Goal: Complete application form

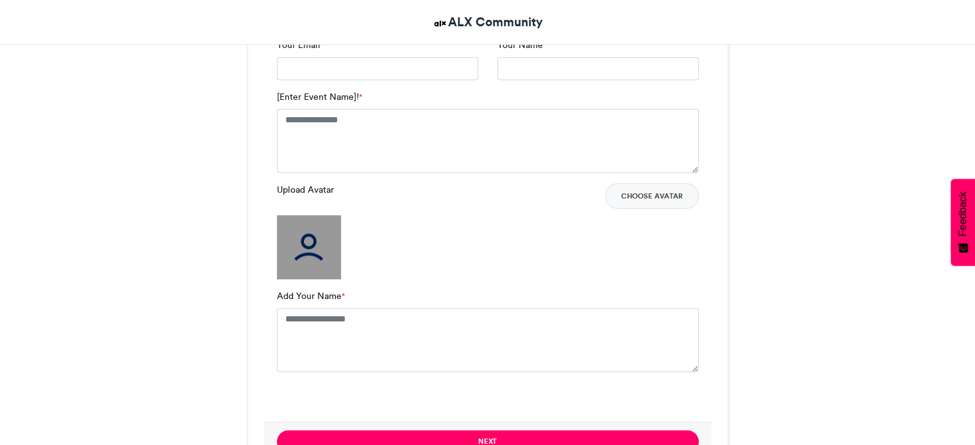
scroll to position [903, 0]
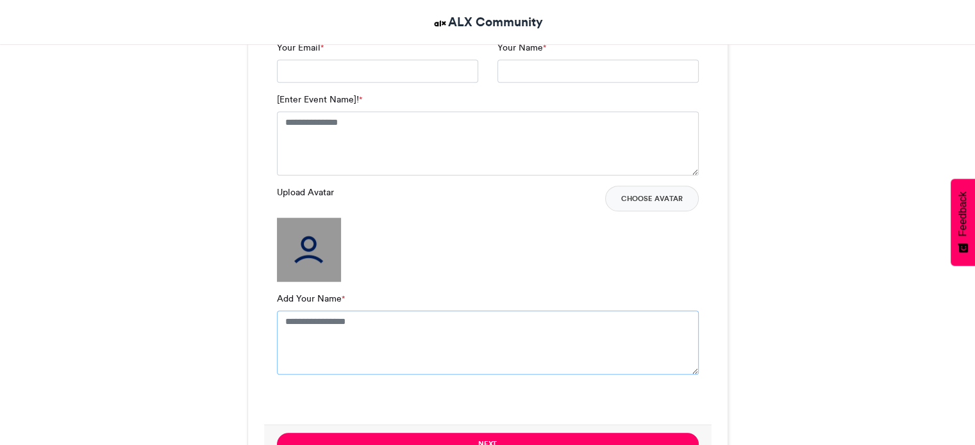
click at [415, 331] on textarea "Add Your Name *" at bounding box center [488, 343] width 422 height 64
type textarea "**********"
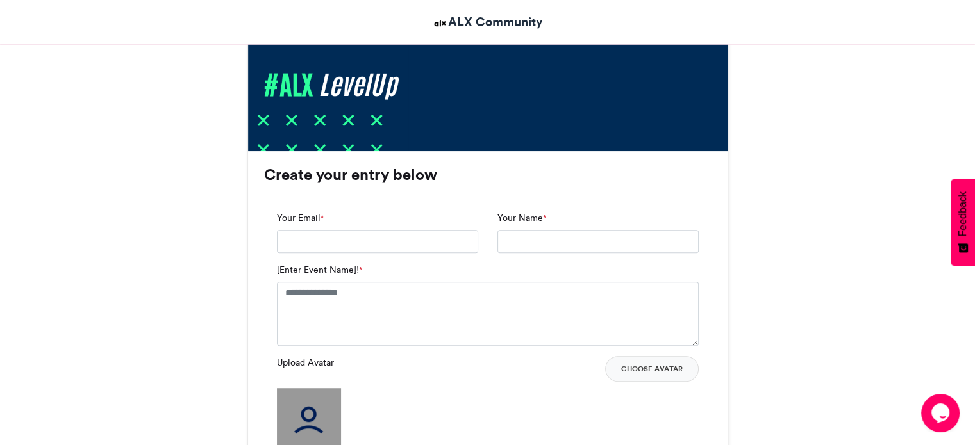
scroll to position [733, 0]
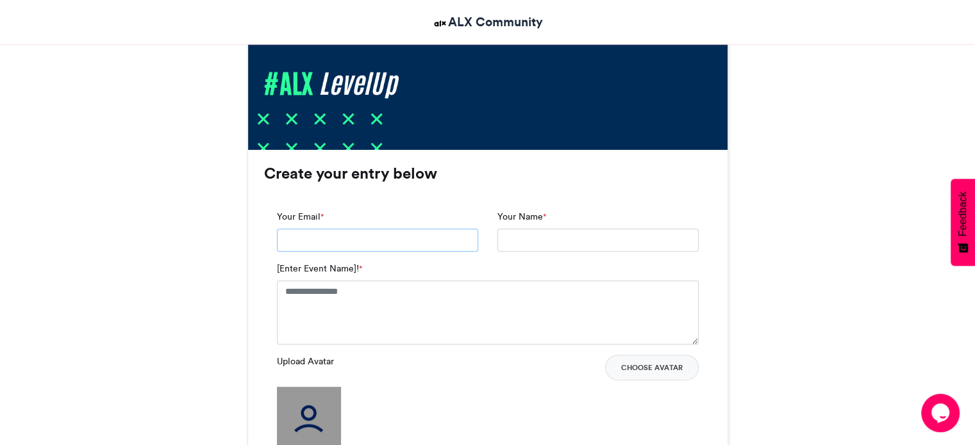
drag, startPoint x: 415, startPoint y: 242, endPoint x: 415, endPoint y: 250, distance: 8.3
click at [415, 242] on input "Your Email *" at bounding box center [377, 240] width 201 height 23
type input "**********"
click at [426, 306] on textarea "[Enter Event Name]! *" at bounding box center [488, 313] width 422 height 64
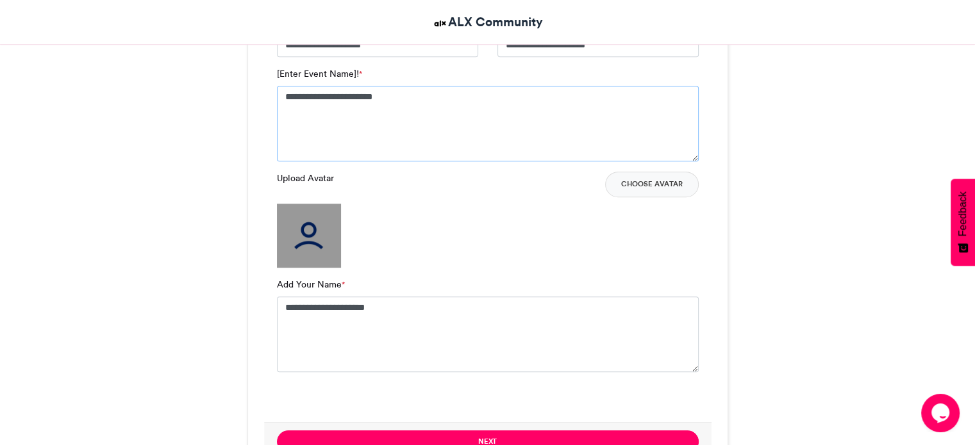
scroll to position [964, 0]
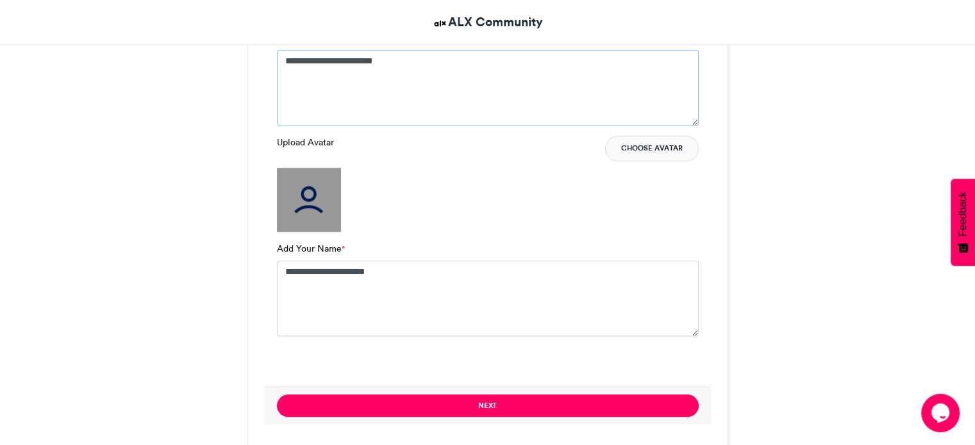
type textarea "**********"
click at [651, 147] on button "Choose Avatar" at bounding box center [652, 149] width 94 height 26
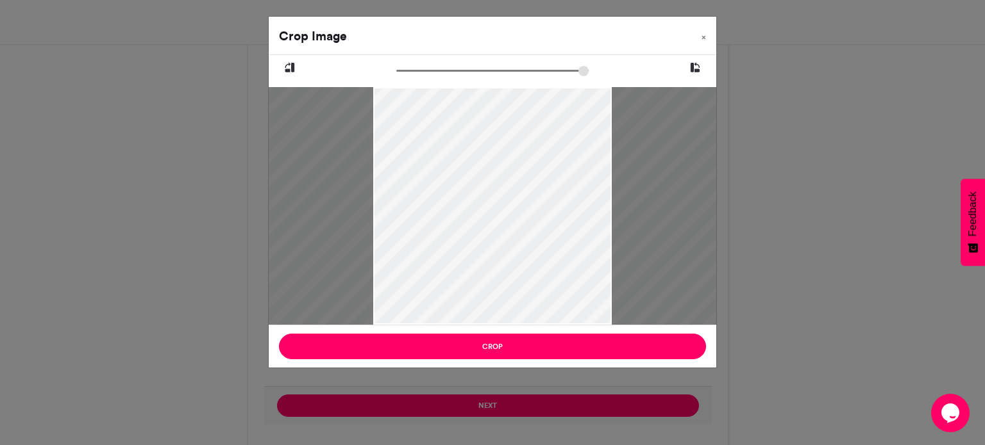
drag, startPoint x: 495, startPoint y: 155, endPoint x: 754, endPoint y: 387, distance: 346.8
click at [754, 387] on div "Crop Image × Crop" at bounding box center [492, 222] width 985 height 445
drag, startPoint x: 485, startPoint y: 185, endPoint x: 788, endPoint y: 412, distance: 378.6
click at [788, 412] on div "Crop Image × Crop" at bounding box center [492, 222] width 985 height 445
drag, startPoint x: 513, startPoint y: 185, endPoint x: 534, endPoint y: 302, distance: 118.6
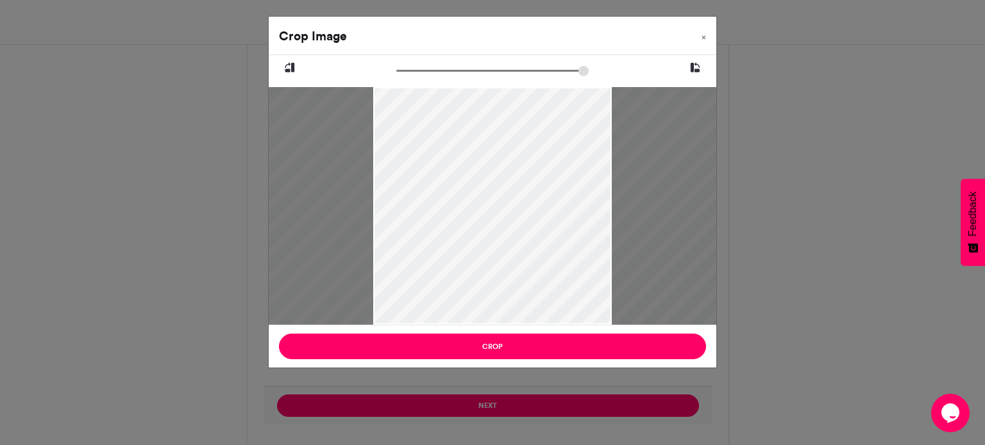
drag, startPoint x: 519, startPoint y: 204, endPoint x: 539, endPoint y: 453, distance: 250.1
click at [539, 445] on html "ALX Community Tambali #ALXLevelUp Tambali #ALXLevelUp ALX Community [DATE] 5197…" at bounding box center [492, 325] width 985 height 2579
drag, startPoint x: 539, startPoint y: 243, endPoint x: 508, endPoint y: 319, distance: 82.5
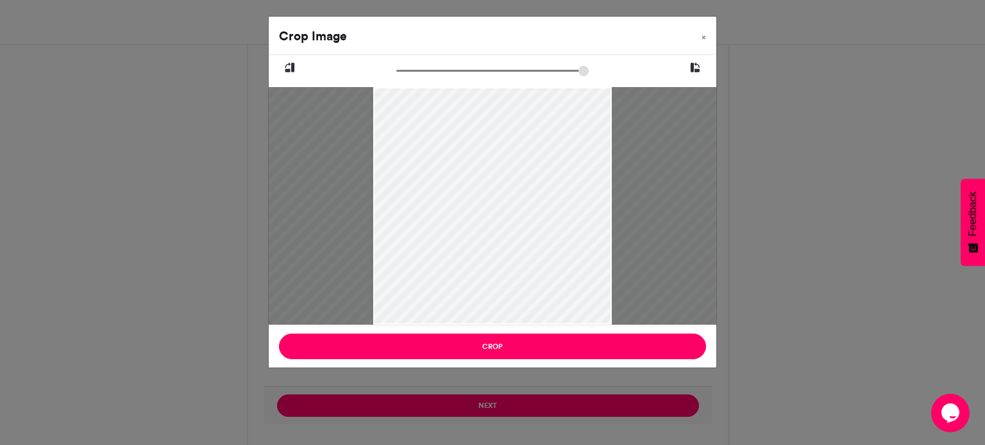
drag, startPoint x: 523, startPoint y: 220, endPoint x: 520, endPoint y: 233, distance: 13.2
drag, startPoint x: 520, startPoint y: 233, endPoint x: 540, endPoint y: 330, distance: 98.8
click at [540, 330] on div "Crop Image × Crop" at bounding box center [492, 192] width 449 height 353
drag, startPoint x: 517, startPoint y: 179, endPoint x: 540, endPoint y: 320, distance: 143.4
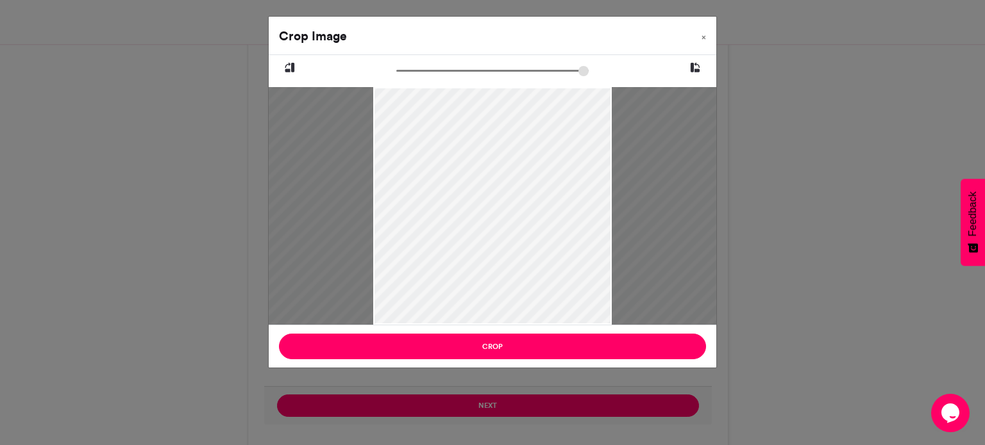
click at [540, 320] on div at bounding box center [877, 424] width 2644 height 1763
drag, startPoint x: 533, startPoint y: 200, endPoint x: 510, endPoint y: 331, distance: 132.9
click at [510, 331] on div "Crop Image × Crop" at bounding box center [492, 192] width 449 height 353
drag, startPoint x: 481, startPoint y: 71, endPoint x: 449, endPoint y: 71, distance: 32.0
type input "******"
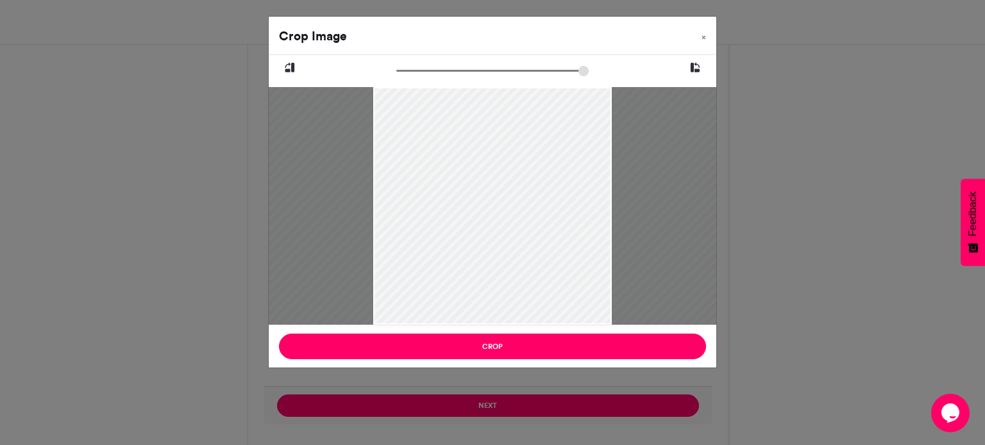
click at [449, 71] on input "zoom" at bounding box center [492, 71] width 192 height 12
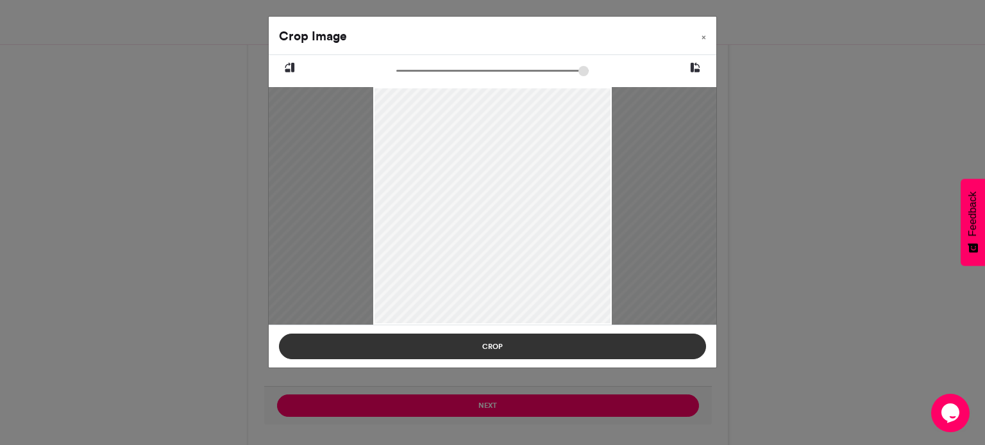
click at [554, 345] on button "Crop" at bounding box center [492, 347] width 427 height 26
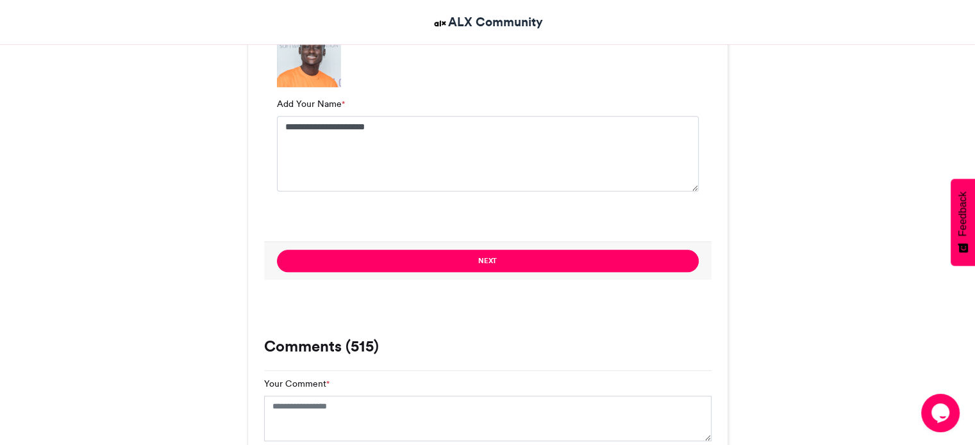
scroll to position [1106, 0]
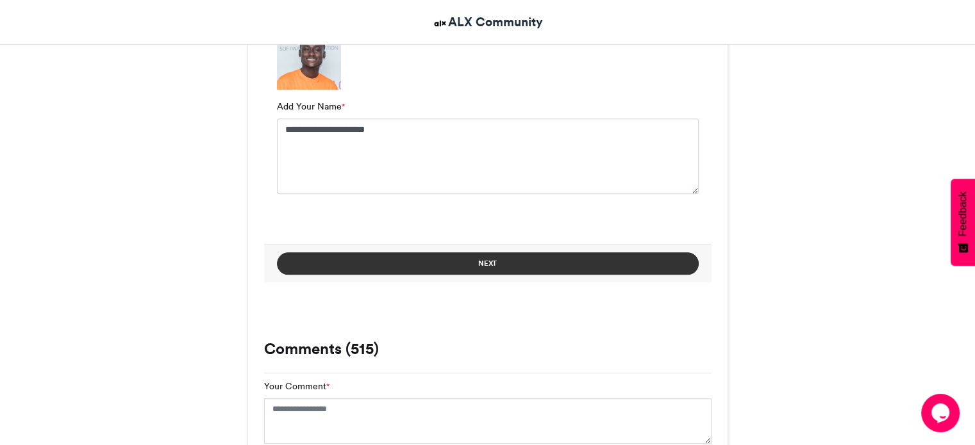
click at [635, 262] on button "Next" at bounding box center [488, 264] width 422 height 22
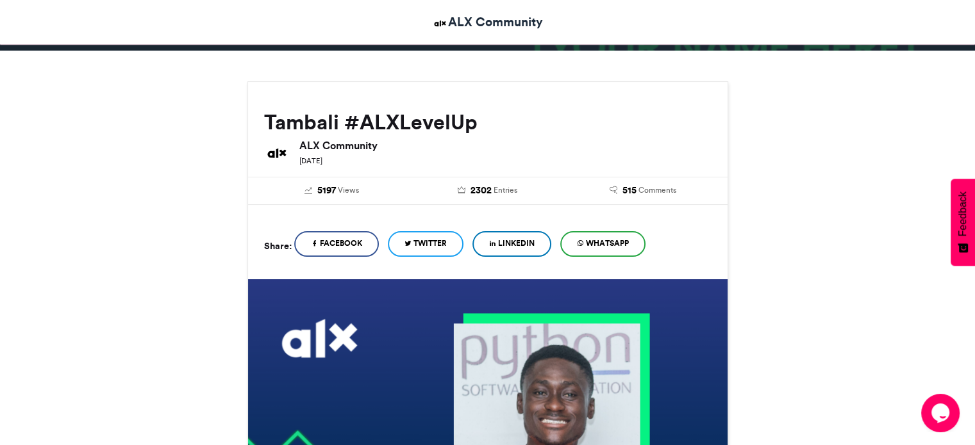
scroll to position [123, 0]
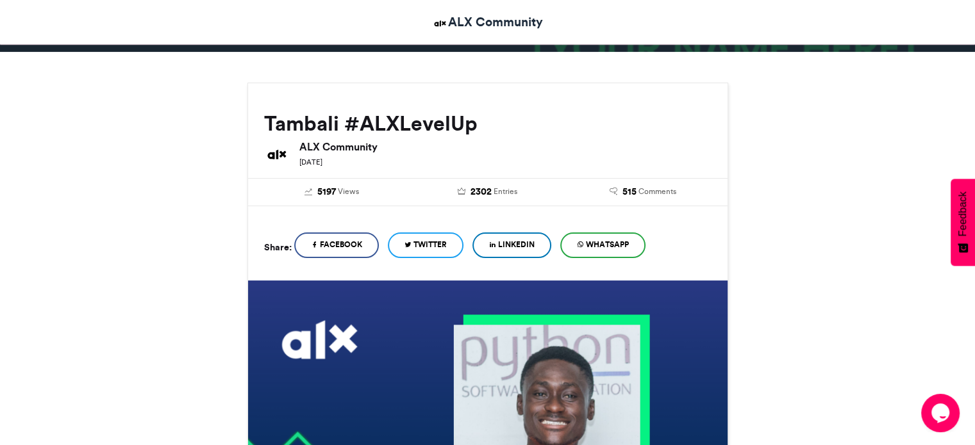
click at [528, 245] on span "LinkedIn" at bounding box center [516, 245] width 37 height 12
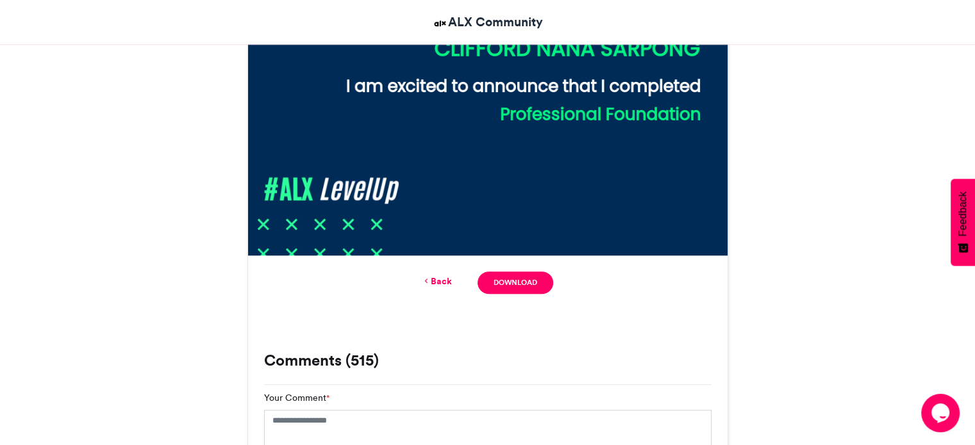
scroll to position [627, 0]
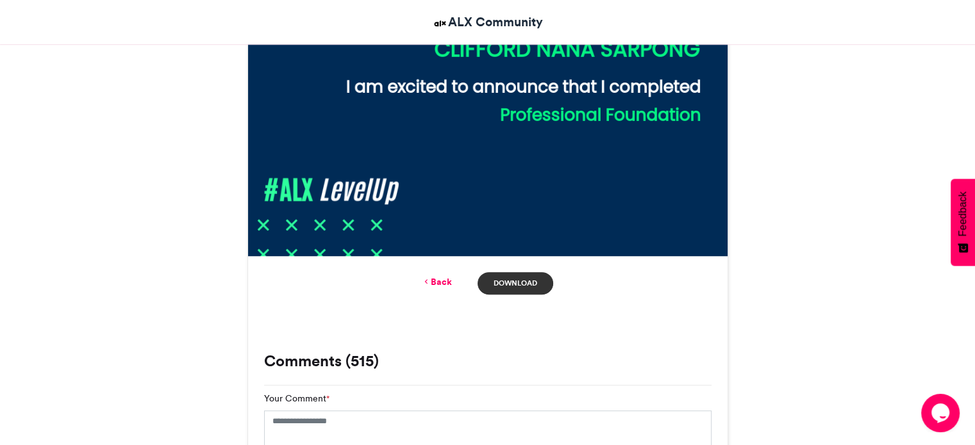
click at [494, 278] on link "Download" at bounding box center [515, 283] width 75 height 22
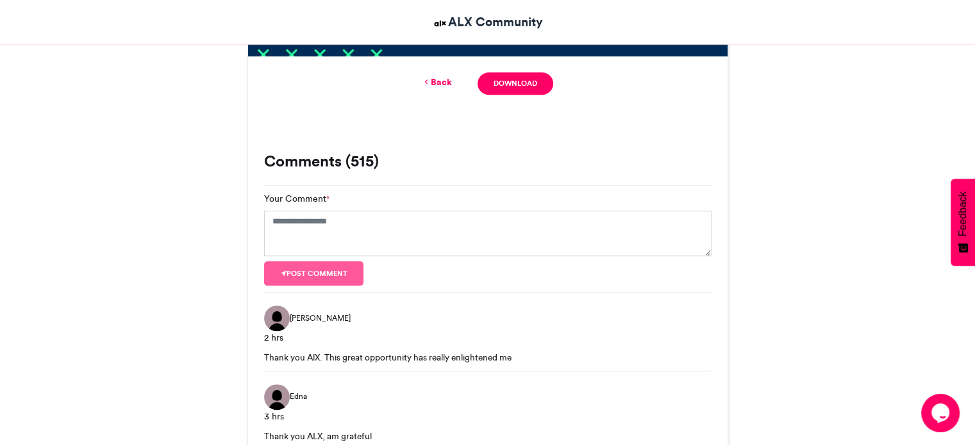
scroll to position [800, 0]
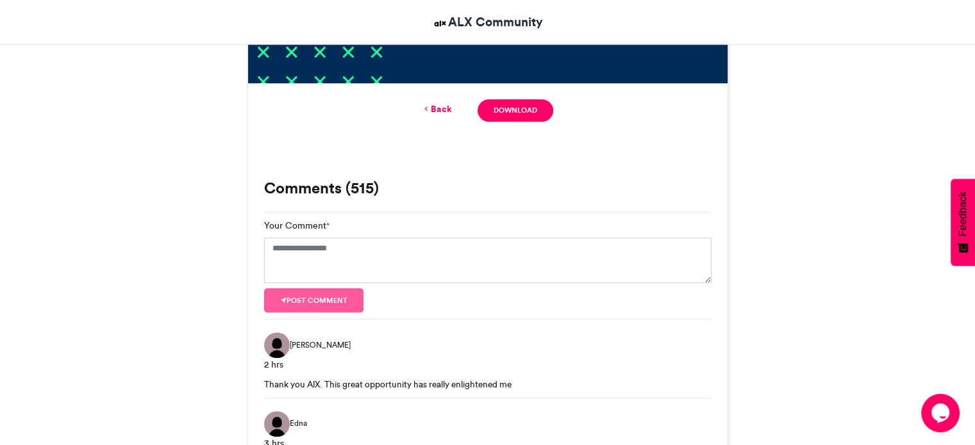
click at [861, 167] on div "Tambali #ALXLevelUp ALX Community [DATE] 5197 Views 2302 Entries" at bounding box center [487, 289] width 975 height 1828
